Goal: Find specific page/section: Find specific page/section

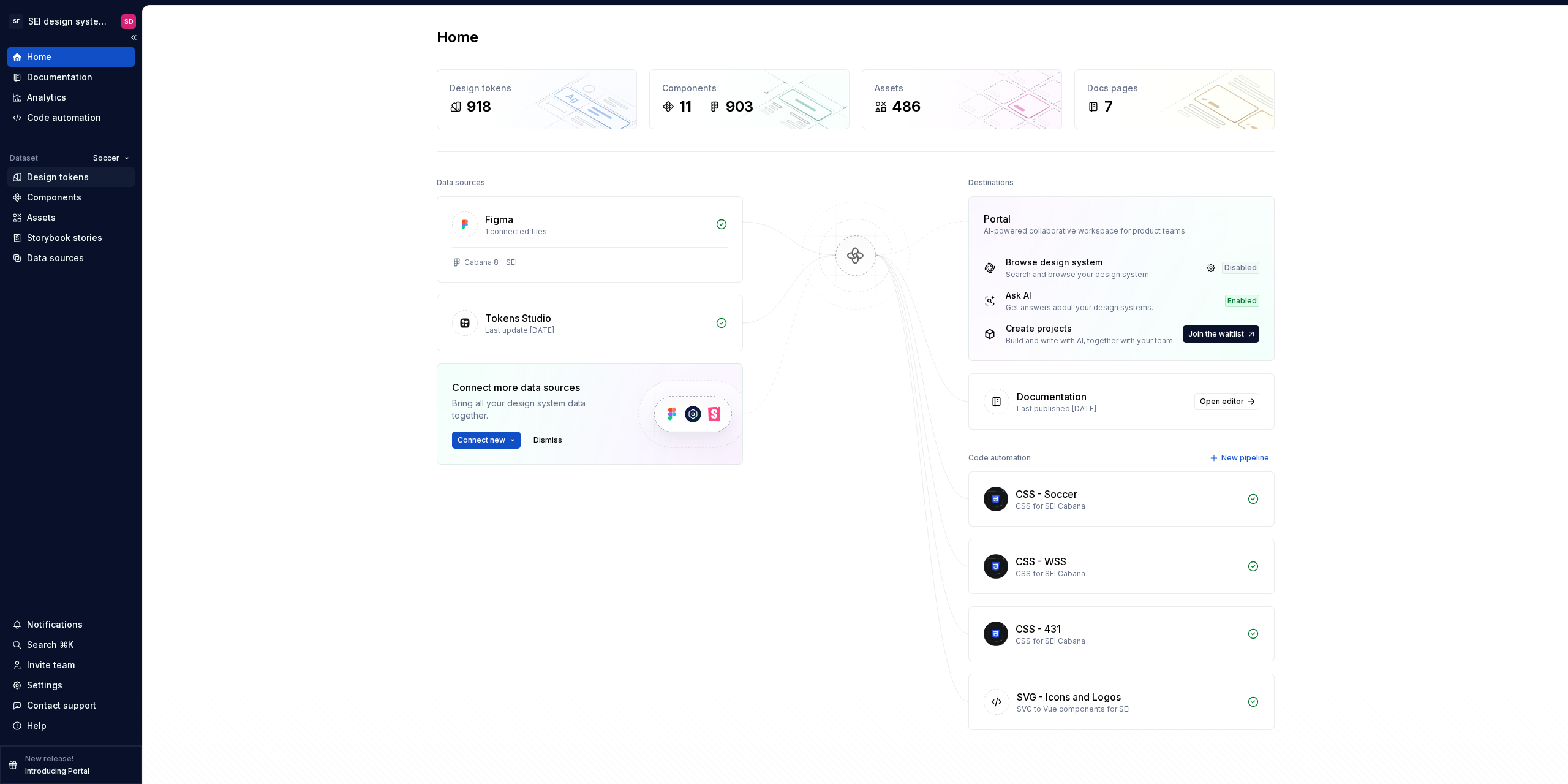
click at [52, 177] on div "Design tokens" at bounding box center [58, 177] width 62 height 13
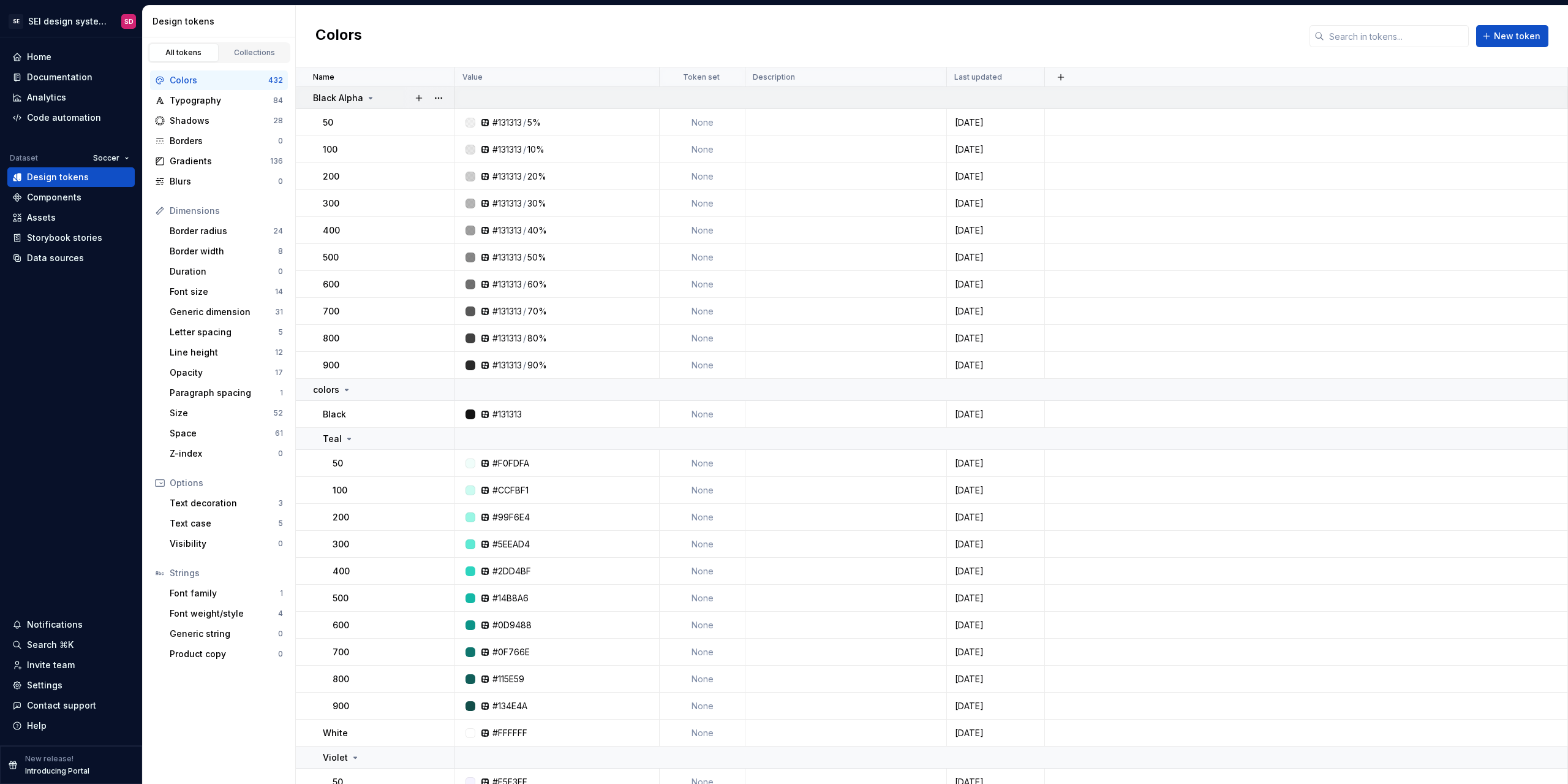
click at [366, 94] on icon at bounding box center [370, 98] width 10 height 10
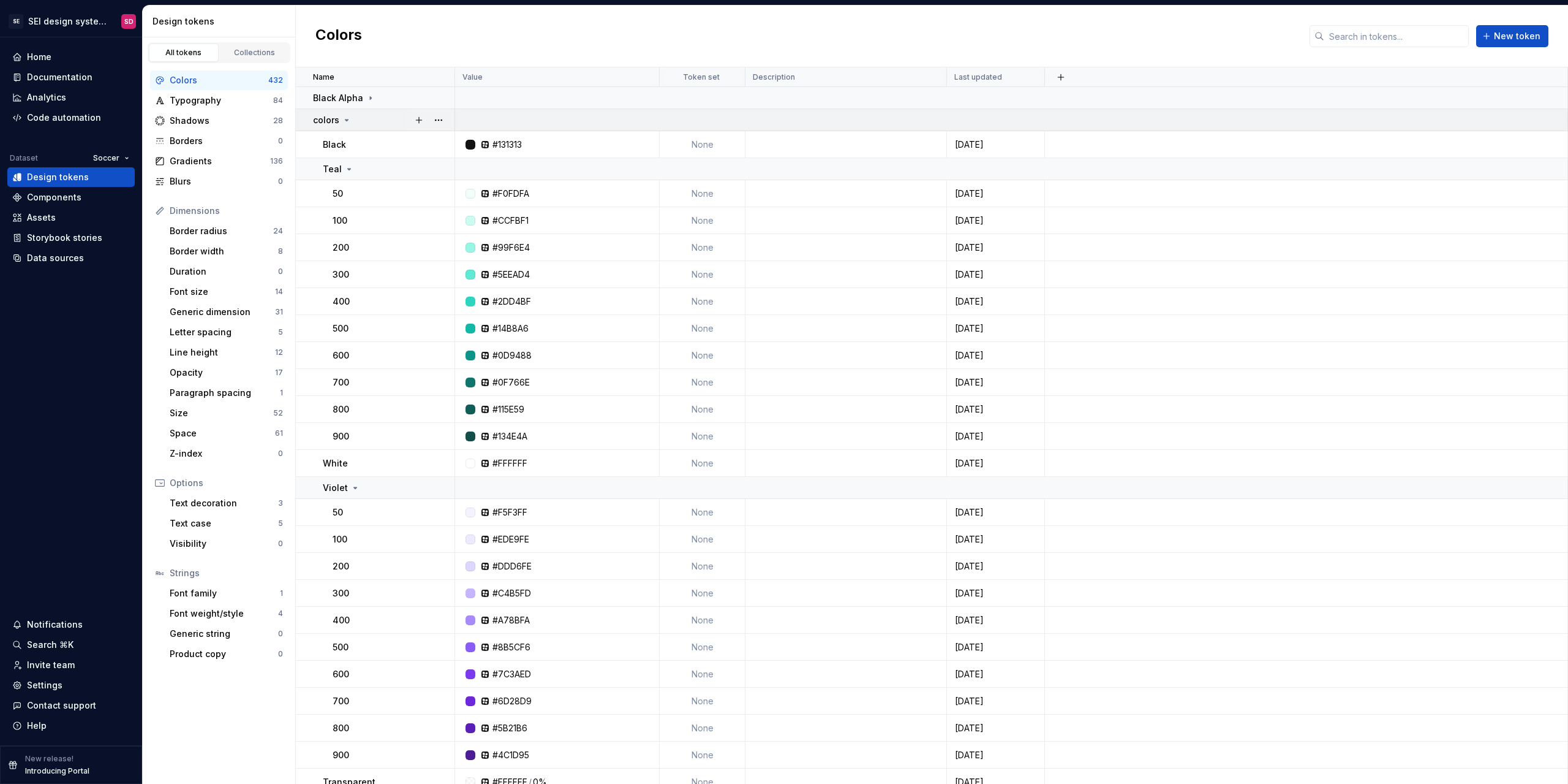
click at [341, 122] on icon at bounding box center [346, 120] width 10 height 10
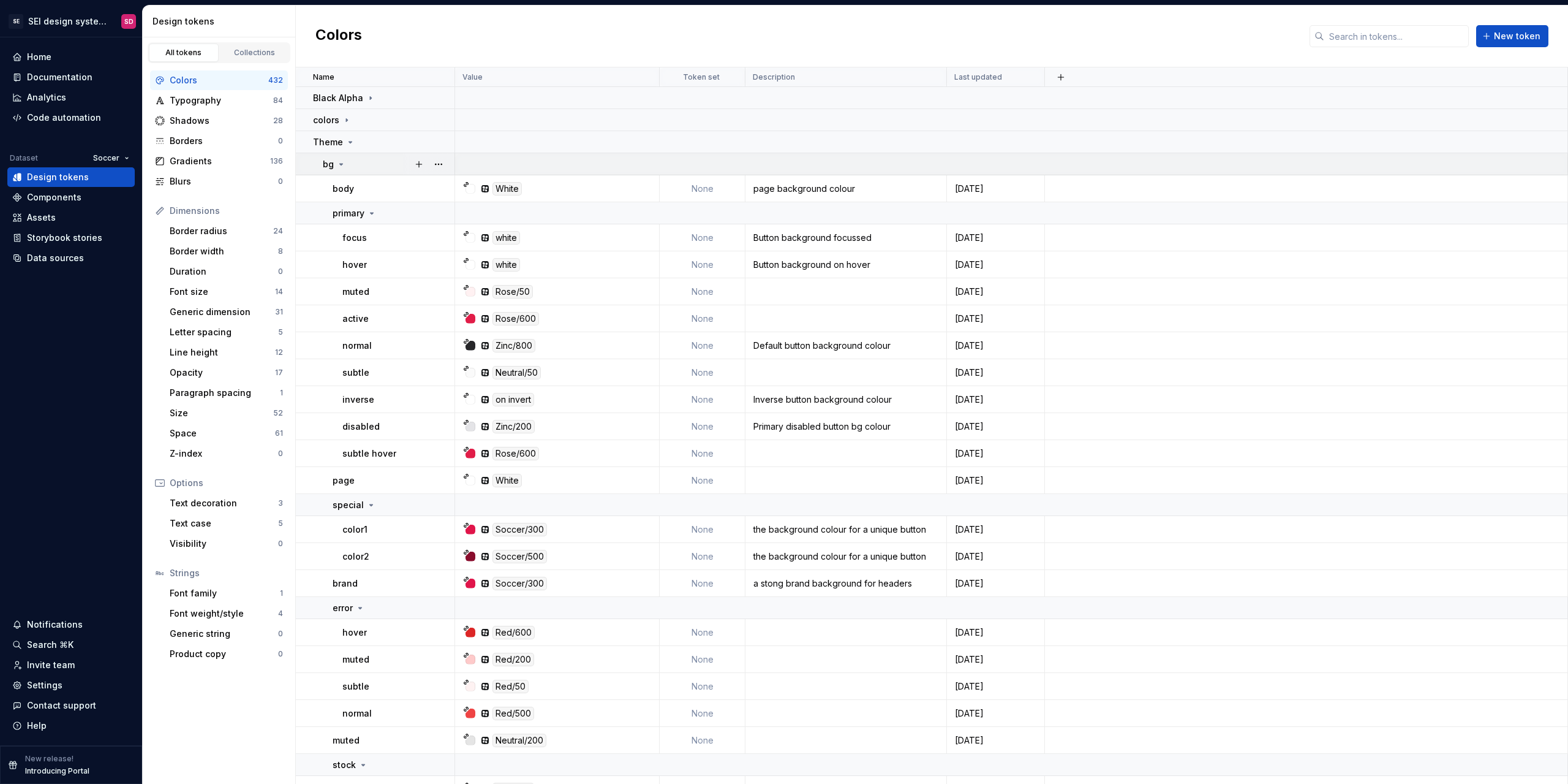
click at [337, 166] on icon at bounding box center [341, 165] width 10 height 10
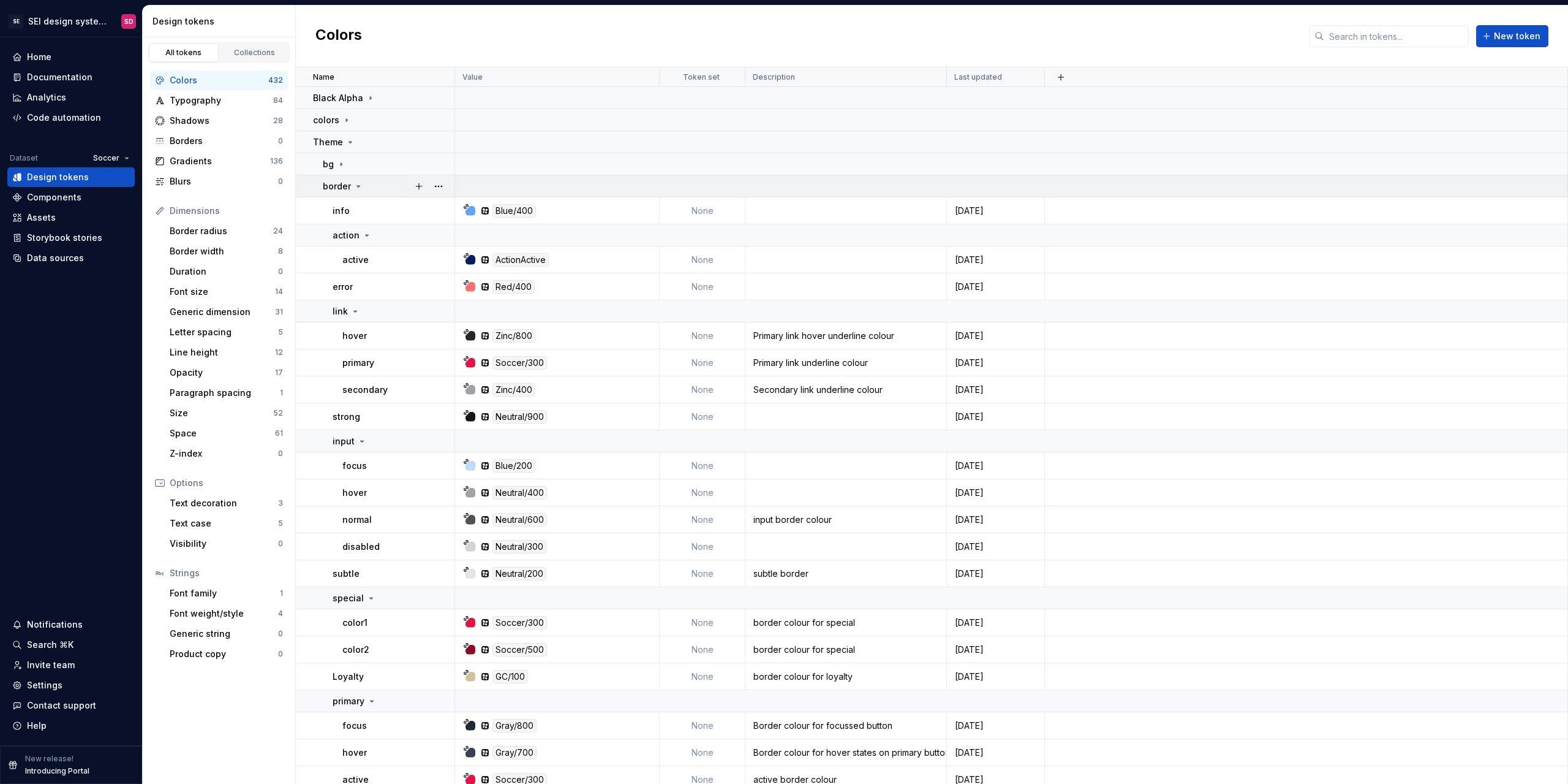
click at [345, 187] on p "border" at bounding box center [337, 186] width 28 height 13
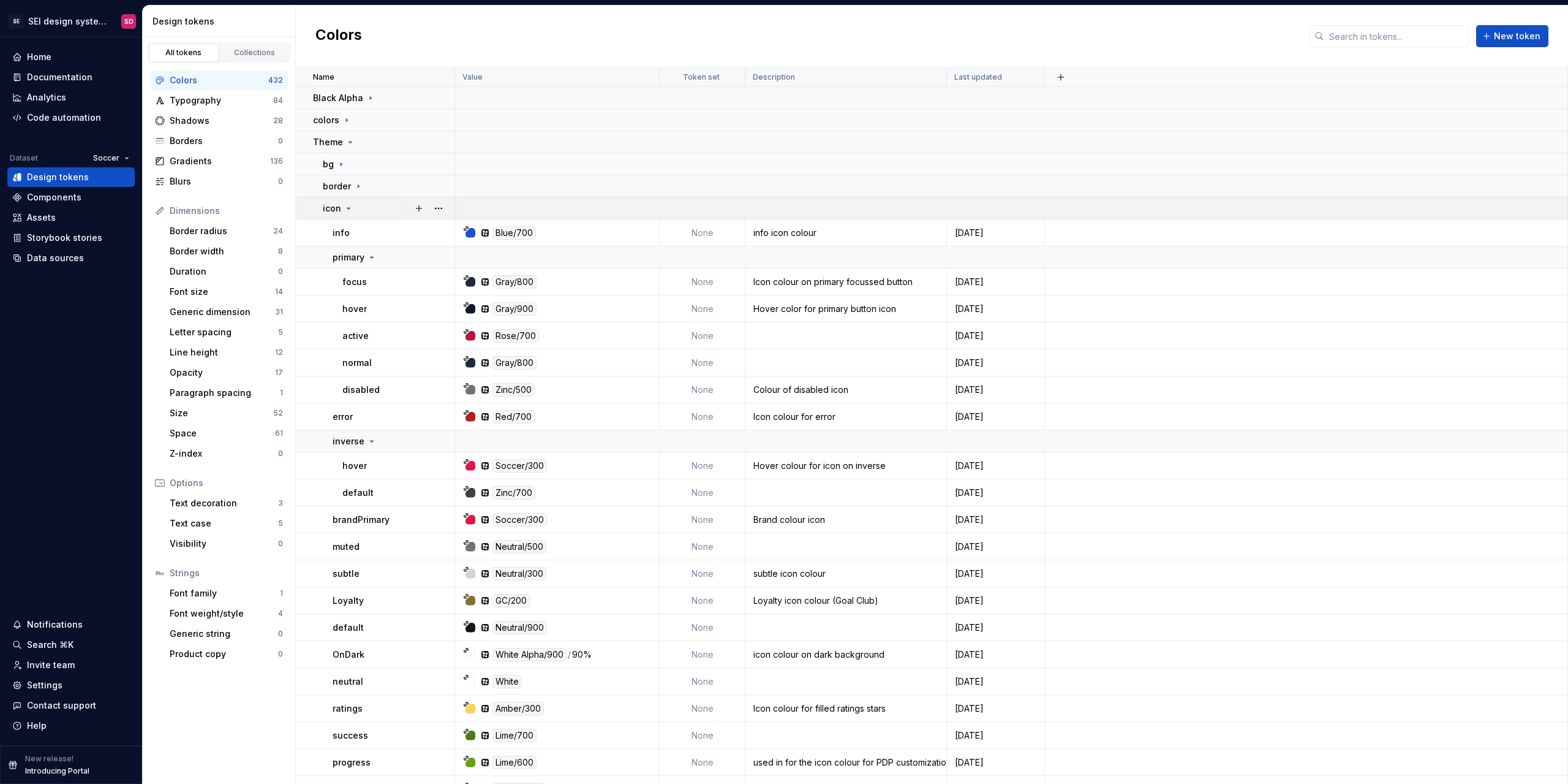
click at [347, 208] on icon at bounding box center [348, 208] width 3 height 1
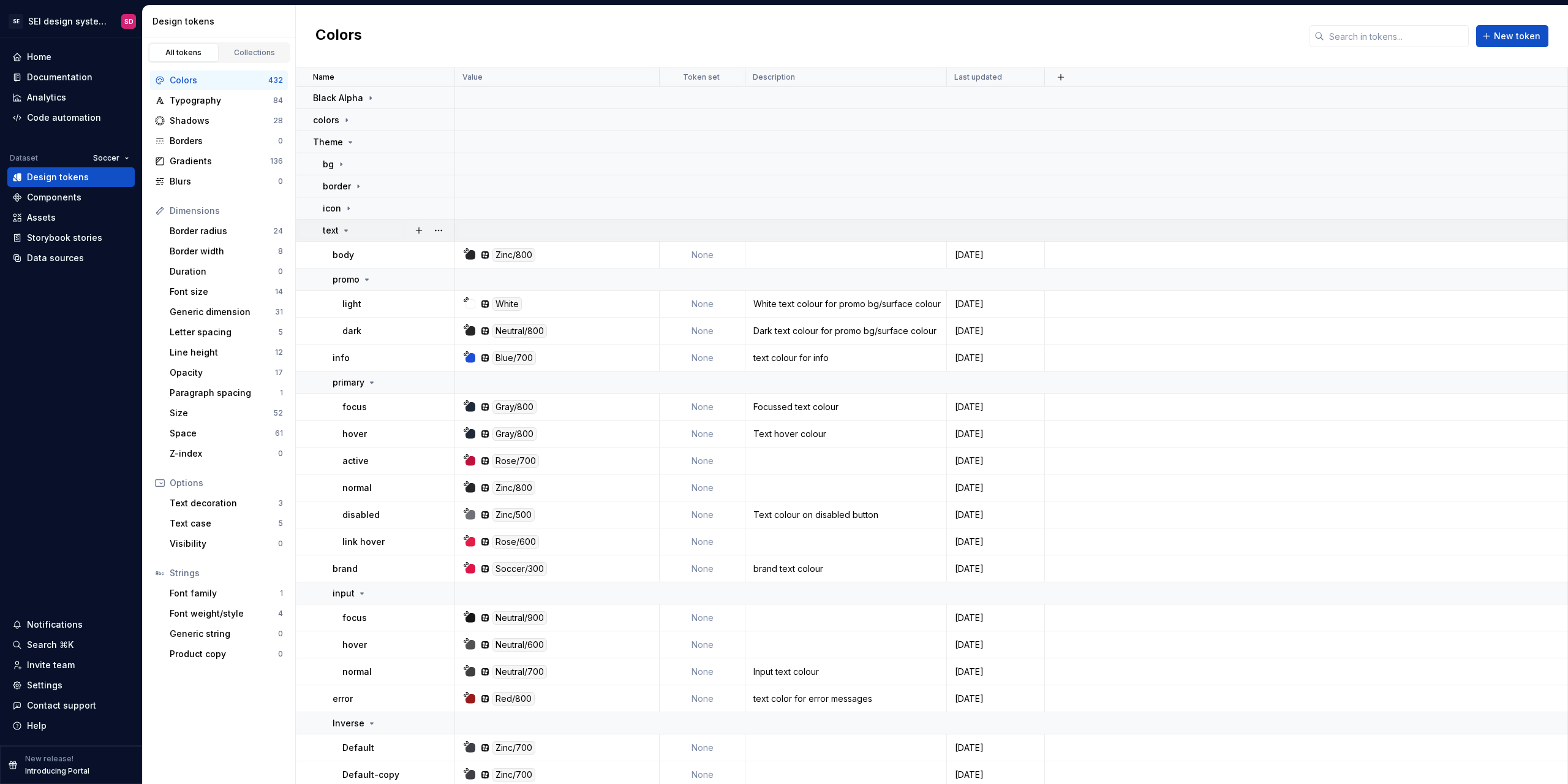
click at [346, 231] on icon at bounding box center [346, 230] width 3 height 1
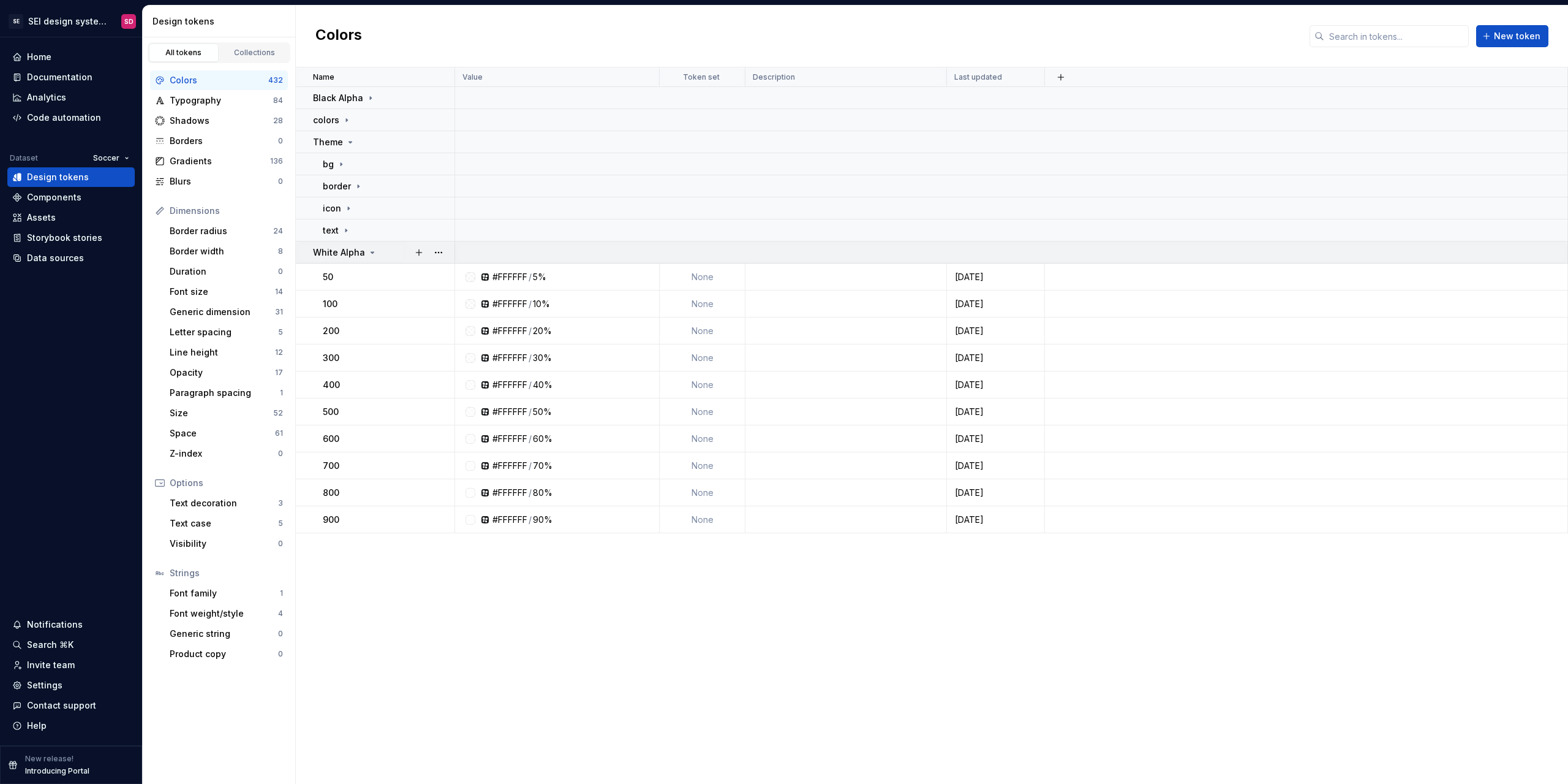
click at [346, 253] on p "White Alpha" at bounding box center [340, 253] width 52 height 13
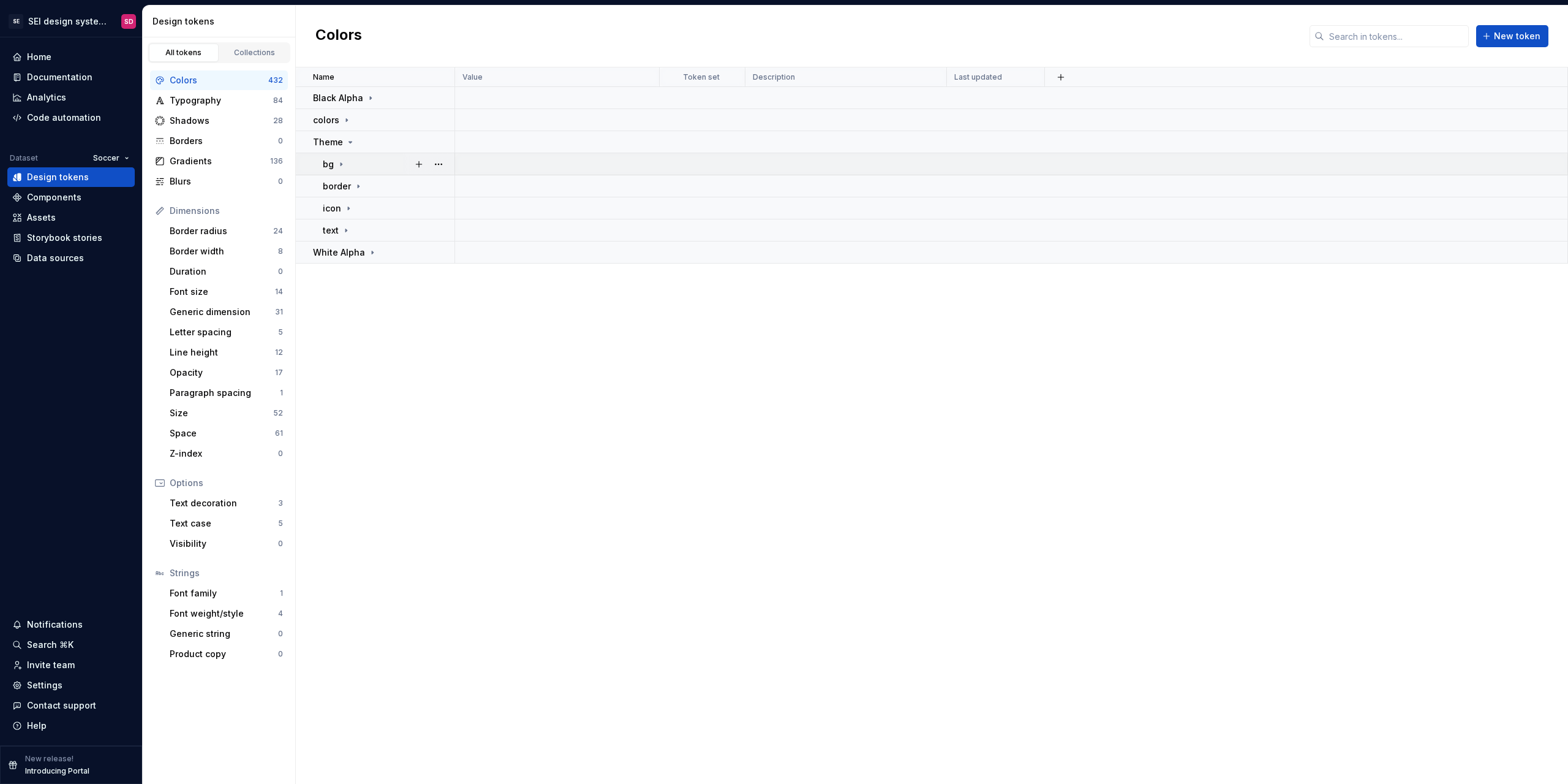
click at [341, 163] on icon at bounding box center [340, 164] width 1 height 3
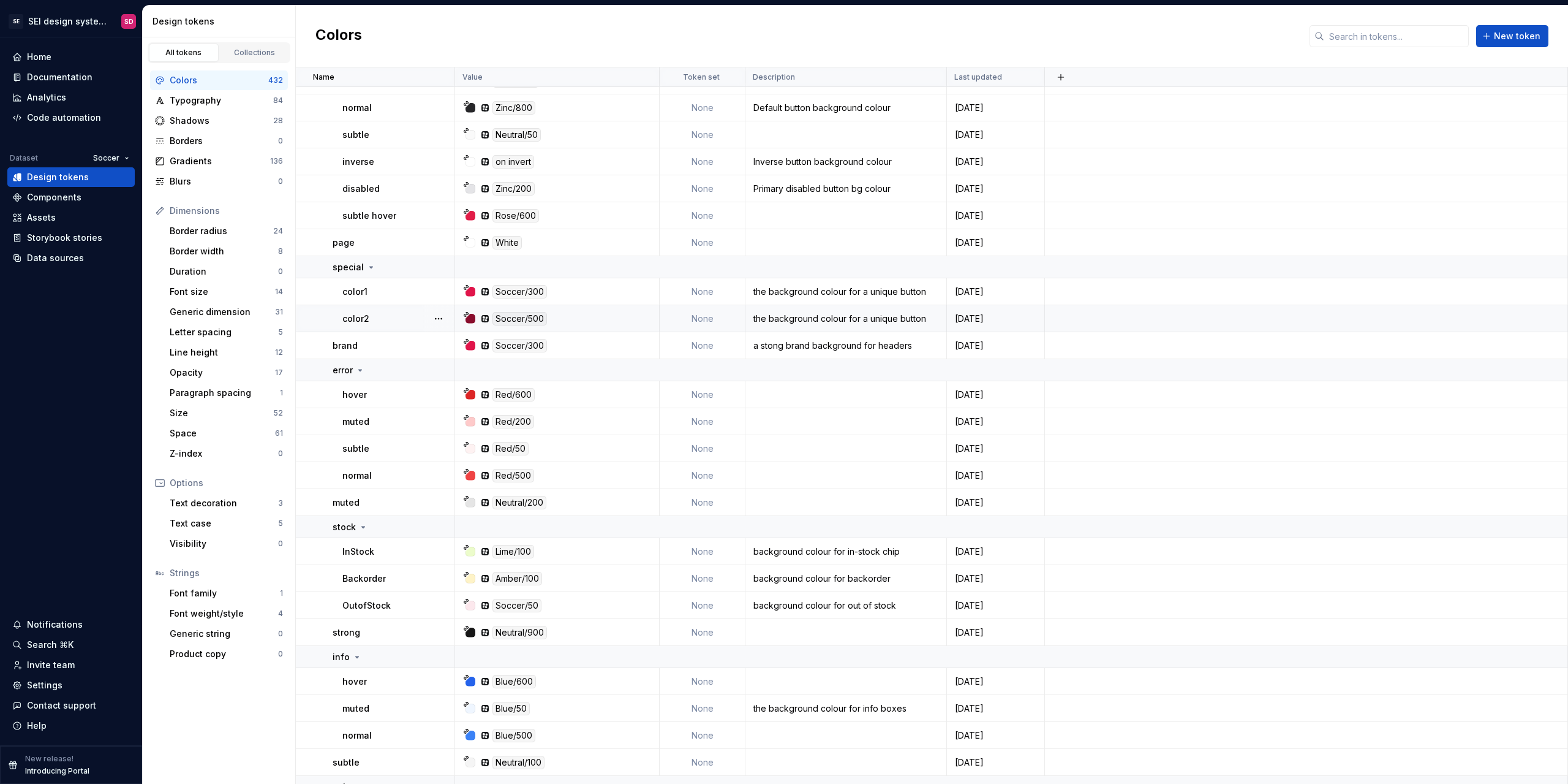
scroll to position [245, 0]
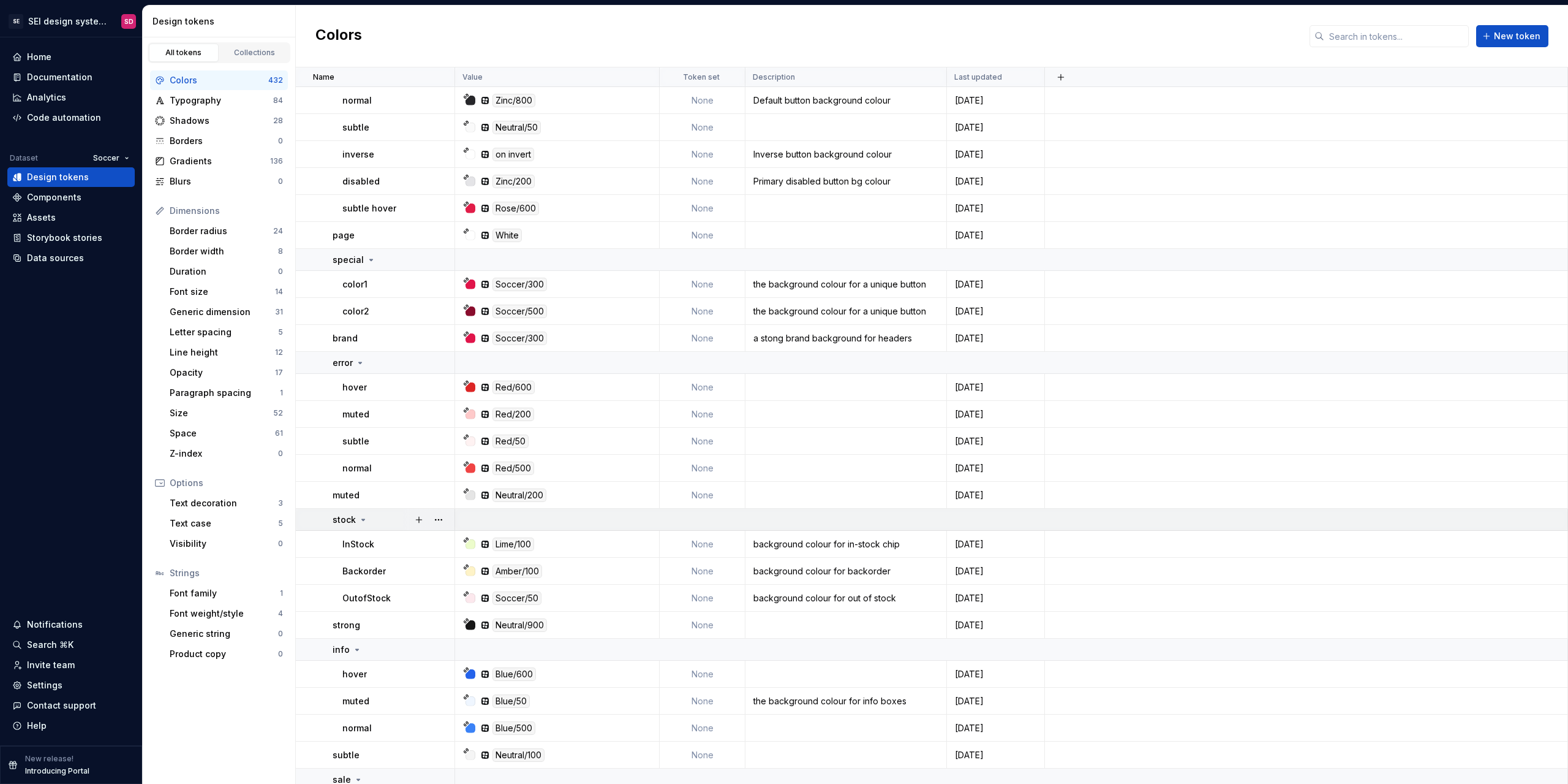
click at [348, 517] on p "stock" at bounding box center [344, 520] width 23 height 13
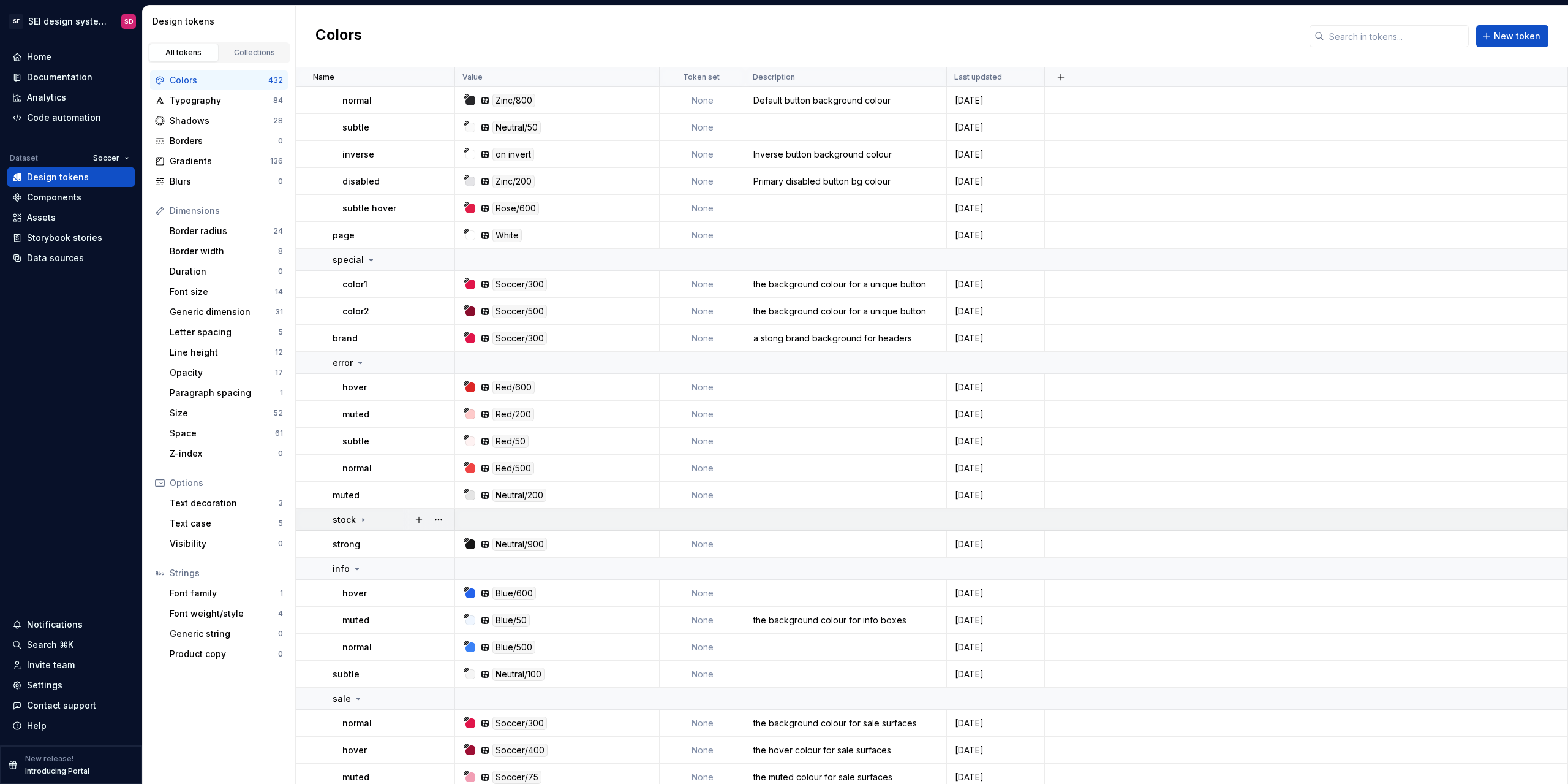
click at [366, 520] on icon at bounding box center [364, 520] width 10 height 10
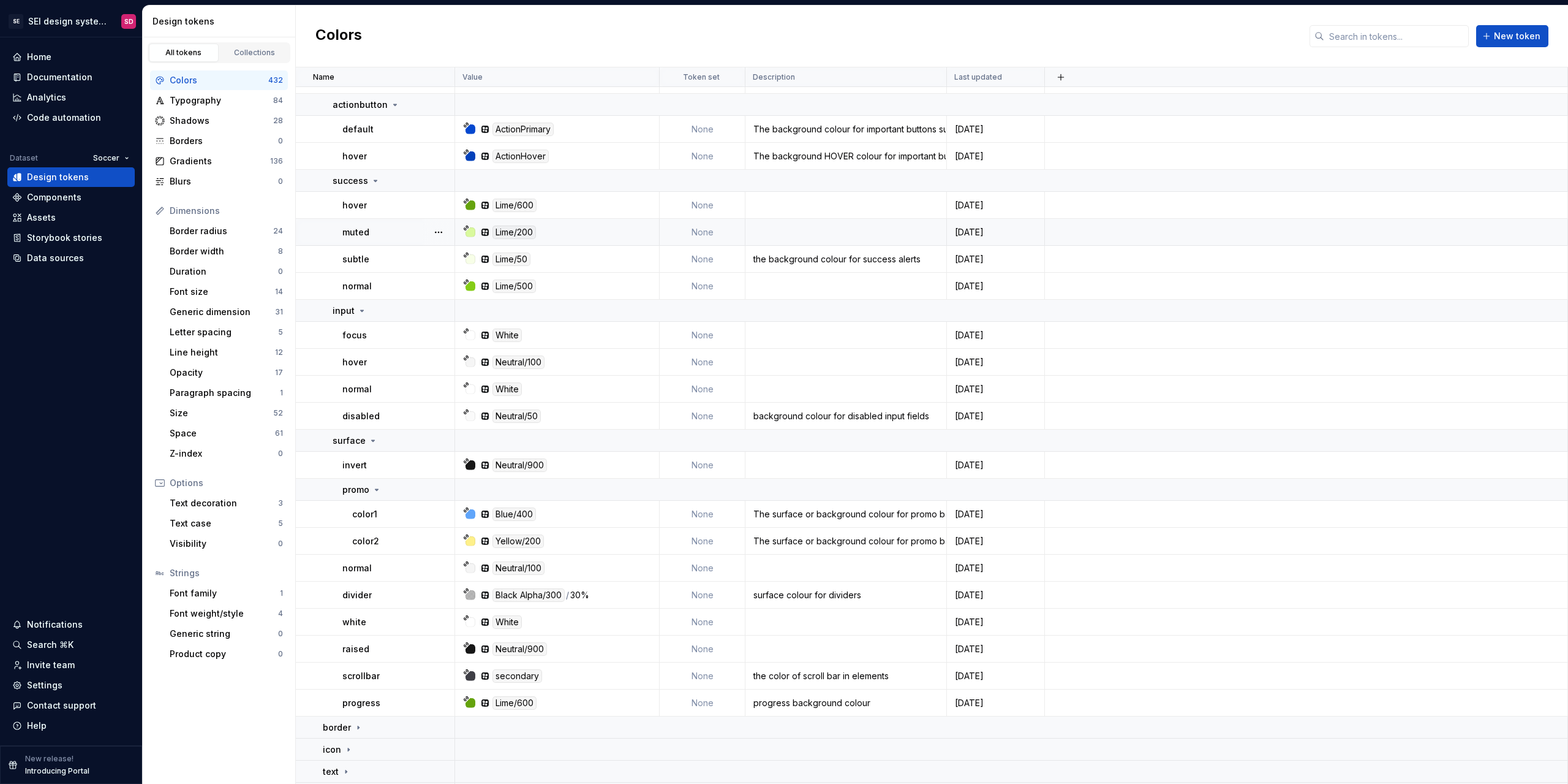
scroll to position [1226, 0]
